Goal: Browse casually

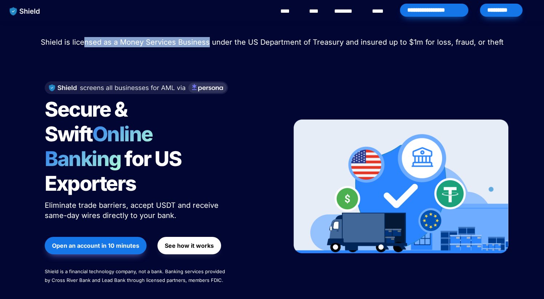
drag, startPoint x: 87, startPoint y: 41, endPoint x: 216, endPoint y: 43, distance: 129.9
click at [216, 43] on span "Shield is licensed as a Money Services Business under the US Department of Trea…" at bounding box center [272, 42] width 463 height 9
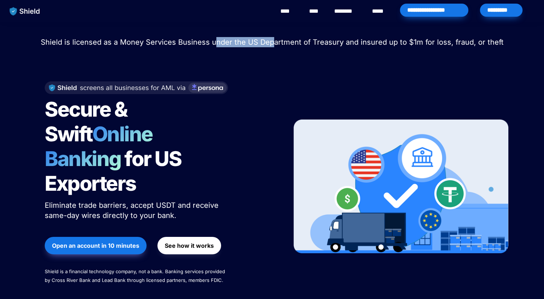
drag, startPoint x: 216, startPoint y: 43, endPoint x: 275, endPoint y: 44, distance: 58.9
click at [275, 44] on span "Shield is licensed as a Money Services Business under the US Department of Trea…" at bounding box center [272, 42] width 463 height 9
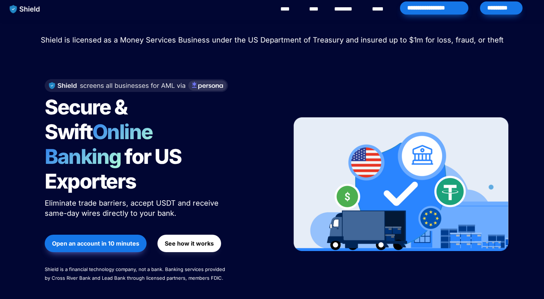
scroll to position [0, 0]
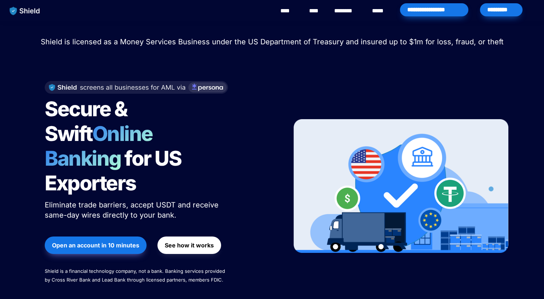
click at [112, 47] on p "Shield is licensed as a Money Services Business under the US Department of Trea…" at bounding box center [272, 41] width 526 height 13
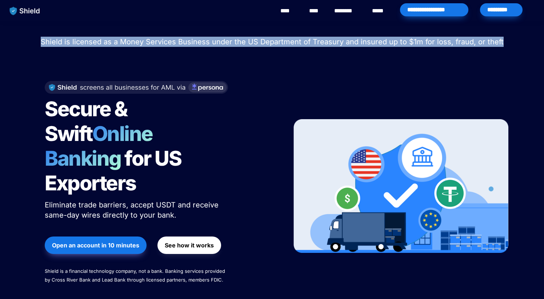
drag, startPoint x: 112, startPoint y: 36, endPoint x: 283, endPoint y: 50, distance: 171.9
click at [283, 50] on div "Shield raised $2.1M in an oversubscribed pre-seed round! Read here to learn mor…" at bounding box center [272, 167] width 544 height 292
click at [283, 50] on div at bounding box center [272, 57] width 255 height 18
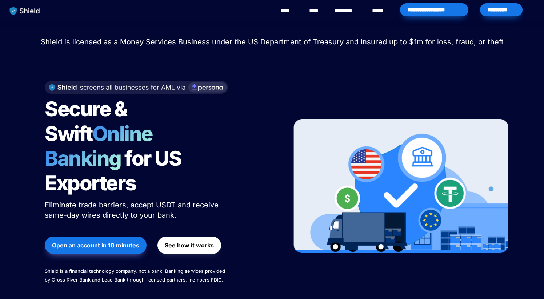
click at [283, 50] on div at bounding box center [272, 57] width 255 height 18
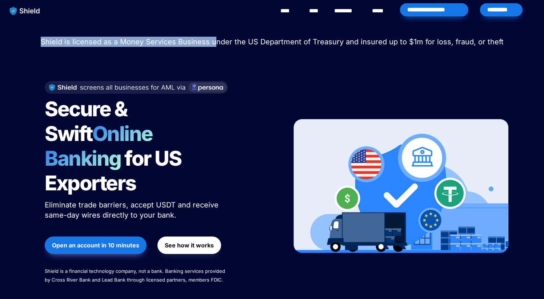
drag, startPoint x: 42, startPoint y: 39, endPoint x: 226, endPoint y: 41, distance: 183.7
click at [225, 40] on p "Shield is licensed as a Money Services Business under the US Department of Trea…" at bounding box center [272, 41] width 526 height 13
click at [226, 41] on span "Shield is licensed as a Money Services Business under the US Department of Trea…" at bounding box center [272, 41] width 463 height 9
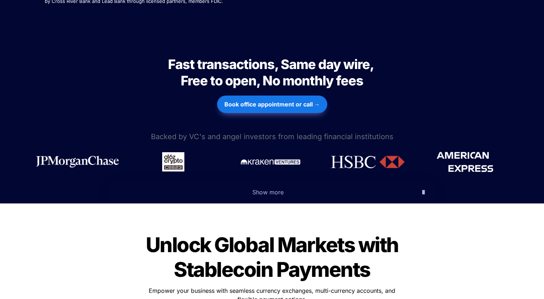
scroll to position [281, 0]
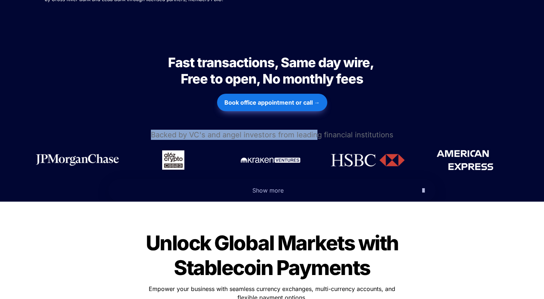
drag, startPoint x: 153, startPoint y: 105, endPoint x: 315, endPoint y: 105, distance: 162.6
click at [315, 131] on span "Backed by VC's and angel investors from leading financial institutions" at bounding box center [272, 135] width 243 height 9
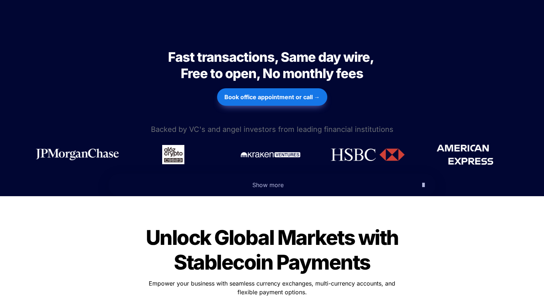
scroll to position [290, 0]
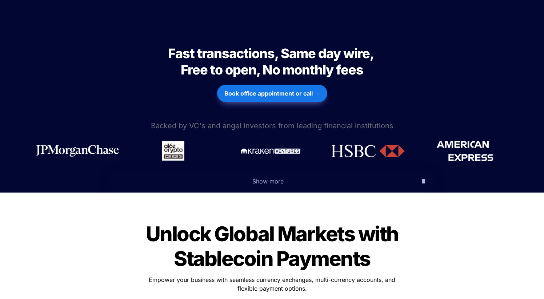
click at [260, 178] on span "Show more" at bounding box center [267, 181] width 31 height 7
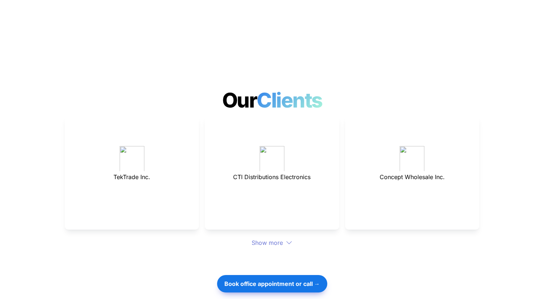
scroll to position [2185, 0]
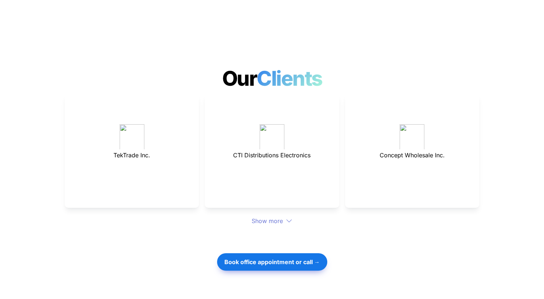
click at [265, 217] on div "Show more" at bounding box center [272, 221] width 415 height 9
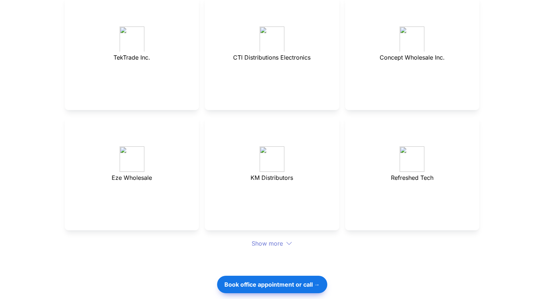
scroll to position [2283, 0]
drag, startPoint x: 244, startPoint y: 151, endPoint x: 296, endPoint y: 151, distance: 51.6
click at [296, 171] on p "KM Distributors" at bounding box center [272, 177] width 116 height 12
drag, startPoint x: 296, startPoint y: 151, endPoint x: 250, endPoint y: 151, distance: 45.8
click at [250, 171] on p "KM Distributors" at bounding box center [272, 177] width 116 height 12
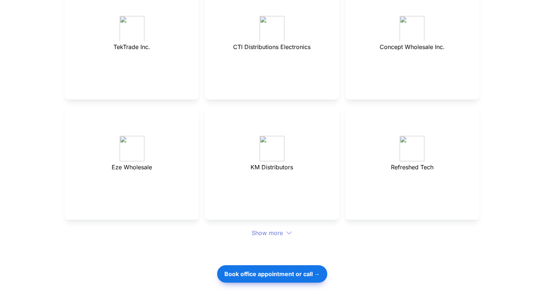
scroll to position [2303, 0]
